Goal: Task Accomplishment & Management: Complete application form

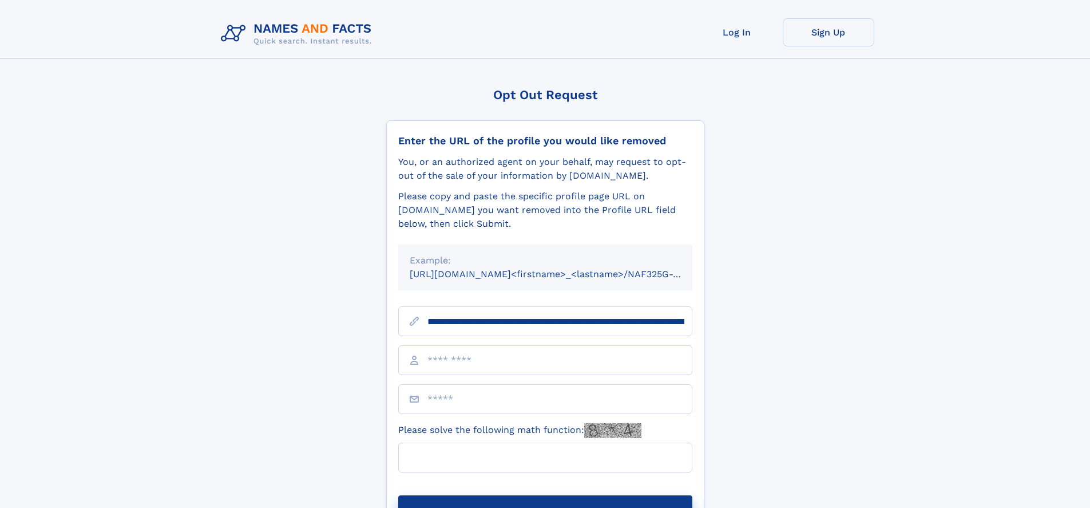
type input "**********"
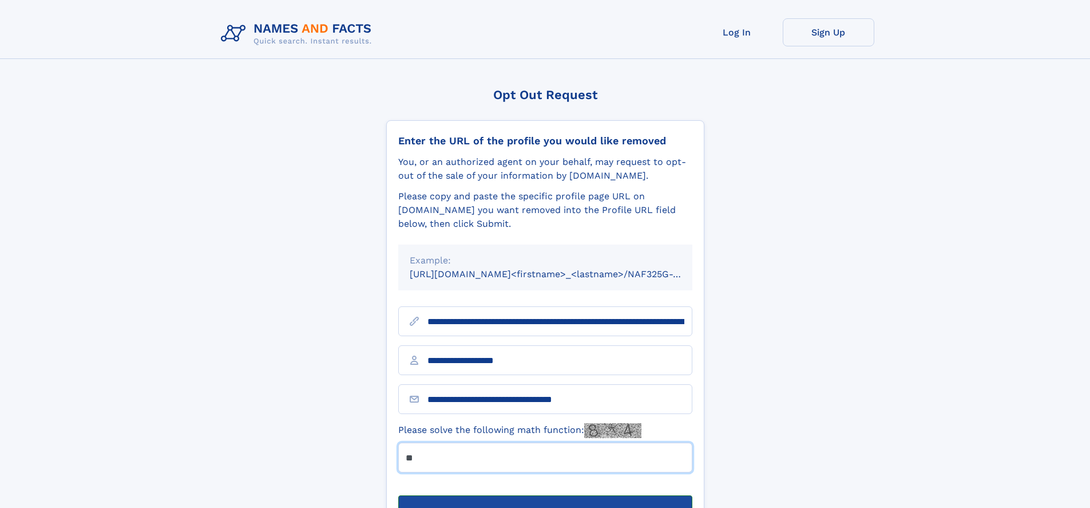
type input "**"
click at [545, 495] on button "Submit Opt Out Request" at bounding box center [545, 513] width 294 height 37
